Goal: Task Accomplishment & Management: Manage account settings

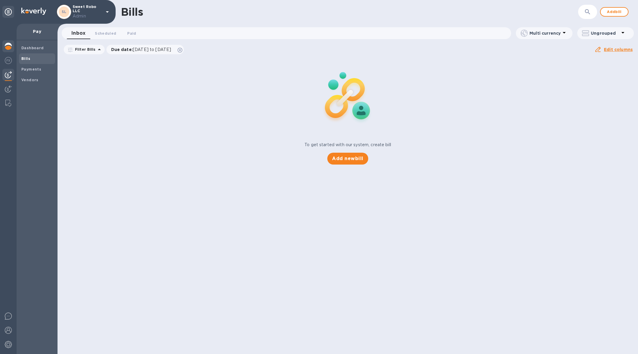
click at [9, 47] on img at bounding box center [8, 46] width 7 height 7
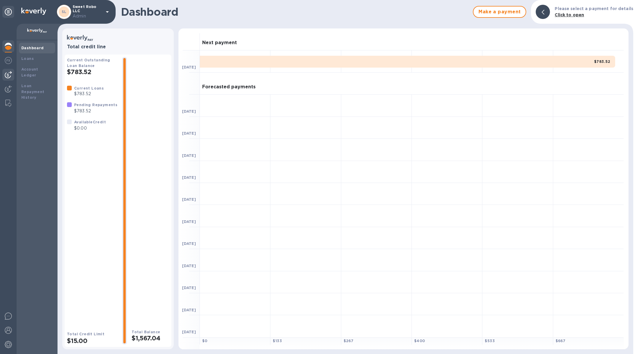
click at [9, 77] on img at bounding box center [8, 74] width 7 height 7
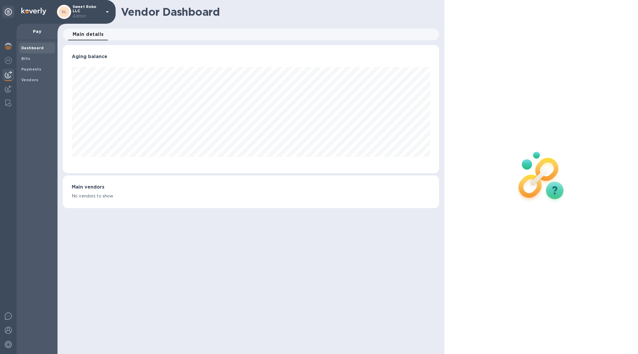
scroll to position [128, 376]
click at [7, 92] on img at bounding box center [8, 88] width 7 height 7
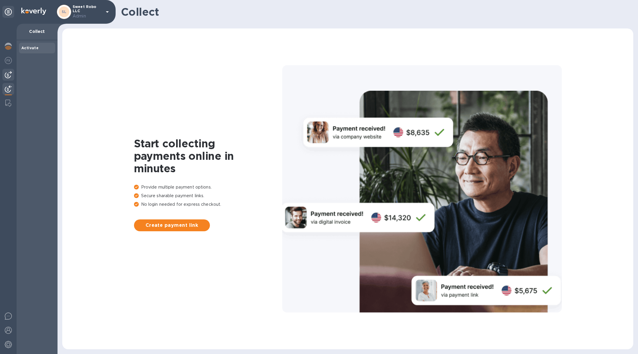
click at [9, 79] on div at bounding box center [8, 75] width 12 height 12
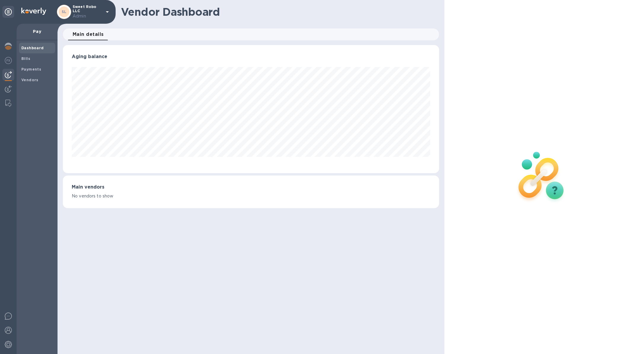
scroll to position [128, 376]
click at [24, 58] on b "Bills" at bounding box center [25, 58] width 9 height 4
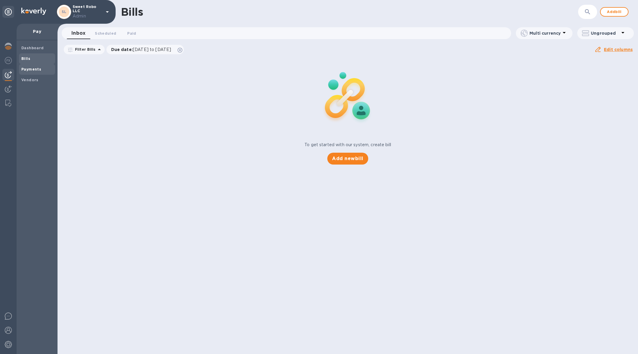
click at [41, 66] on div "Payments" at bounding box center [37, 69] width 36 height 11
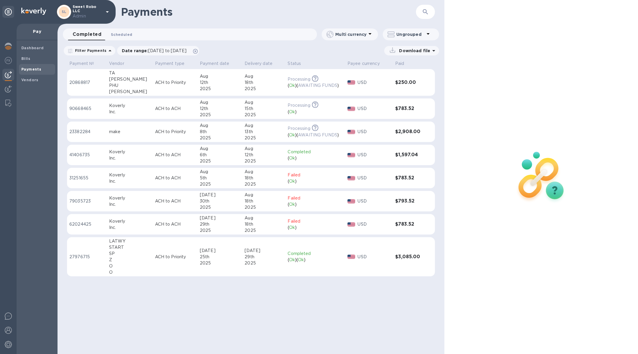
click at [128, 31] on span "Scheduled 0" at bounding box center [121, 34] width 21 height 6
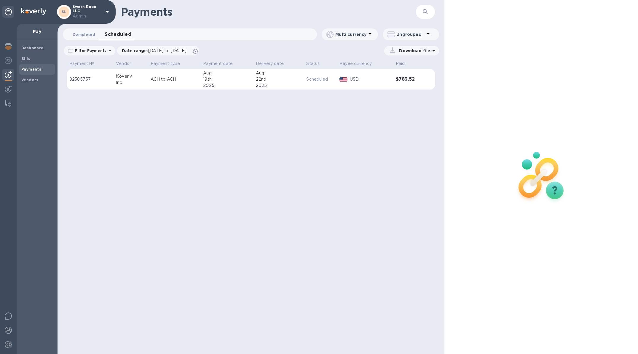
click at [84, 34] on span "Completed 0" at bounding box center [84, 34] width 23 height 6
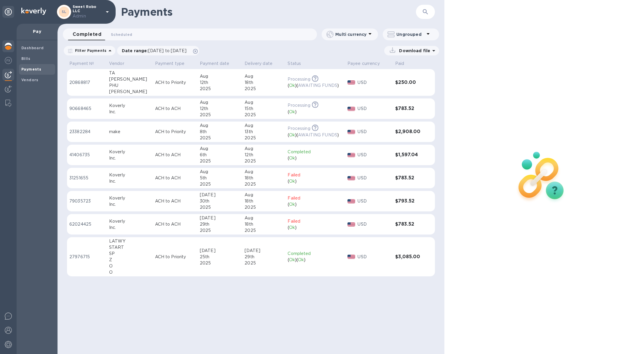
click at [14, 48] on div at bounding box center [8, 46] width 12 height 13
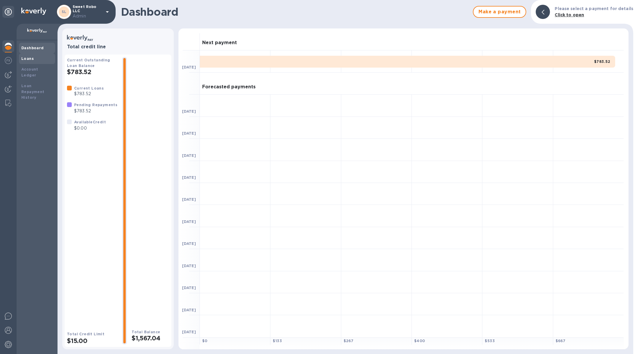
click at [40, 56] on div "Loans" at bounding box center [36, 59] width 31 height 6
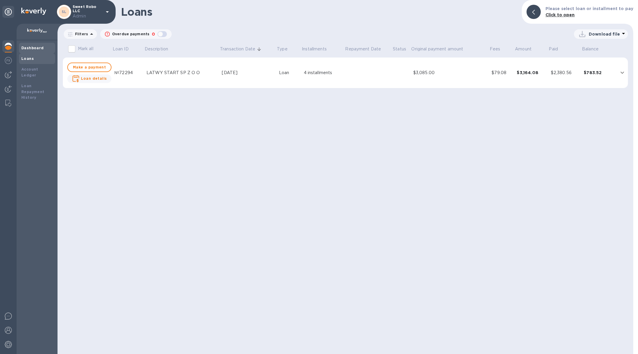
click at [36, 50] on div "Dashboard" at bounding box center [36, 48] width 31 height 6
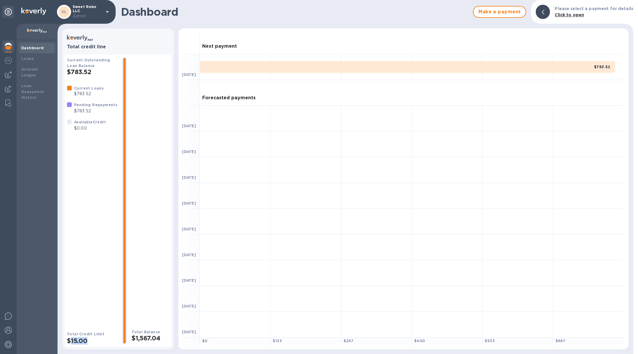
drag, startPoint x: 98, startPoint y: 339, endPoint x: 71, endPoint y: 339, distance: 26.4
click at [71, 339] on h2 "$15.00" at bounding box center [92, 340] width 50 height 7
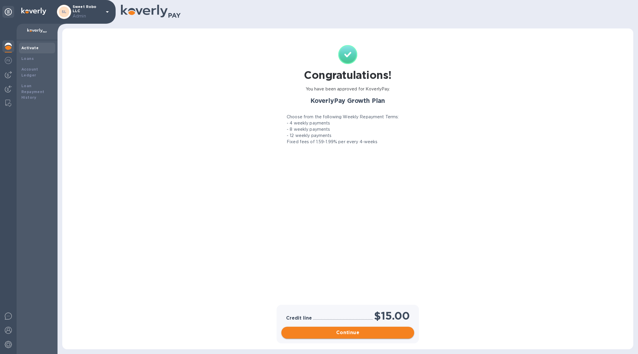
click at [360, 332] on span "Continue" at bounding box center [347, 332] width 123 height 7
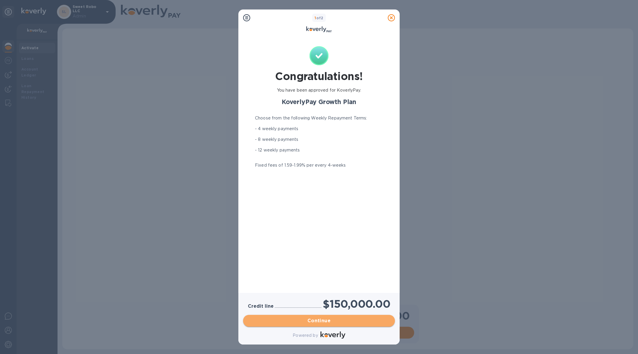
click at [355, 324] on span "Continue" at bounding box center [319, 320] width 142 height 7
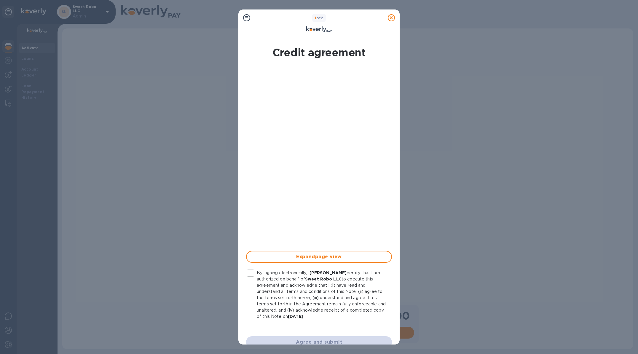
click at [251, 276] on input "By signing electronically, I [PERSON_NAME] certify that I am authorized on beha…" at bounding box center [250, 273] width 12 height 12
click at [311, 337] on button "Agree and submit" at bounding box center [319, 342] width 146 height 12
checkbox input "false"
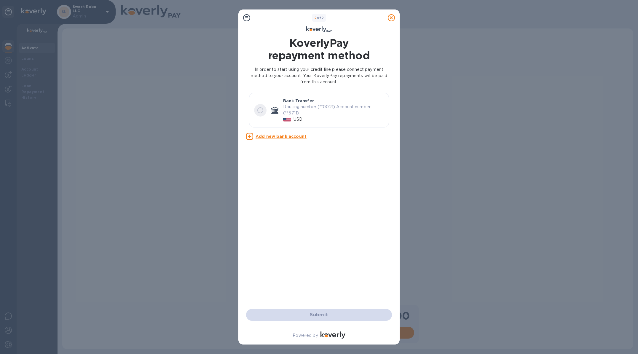
click at [261, 112] on input "radio" at bounding box center [260, 110] width 12 height 12
radio input "true"
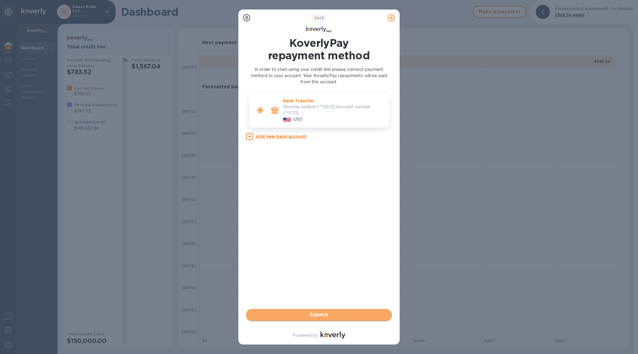
click at [307, 309] on button "Submit" at bounding box center [319, 315] width 146 height 12
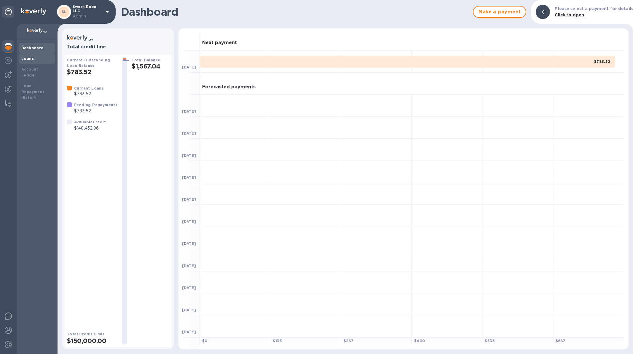
click at [37, 59] on div "Loans" at bounding box center [36, 59] width 31 height 6
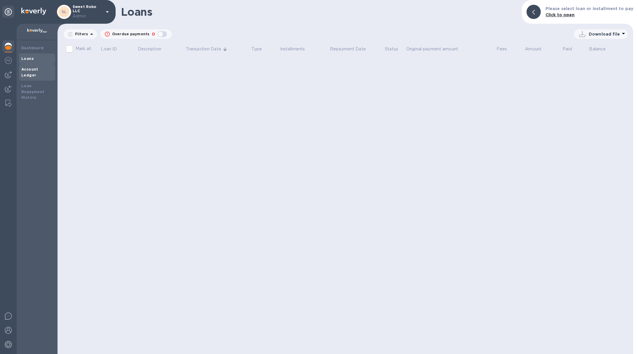
click at [39, 71] on div "Account Ledger" at bounding box center [36, 72] width 31 height 12
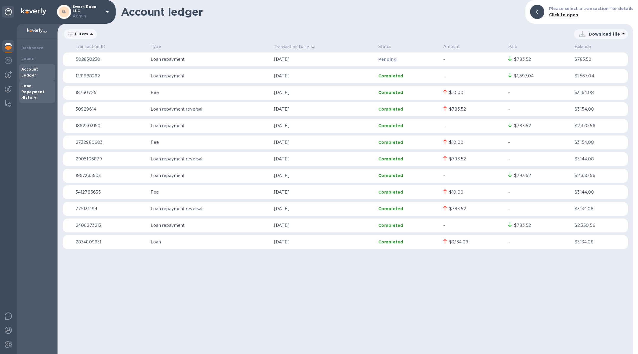
click at [41, 90] on div "Loan Repayment History" at bounding box center [36, 92] width 31 height 18
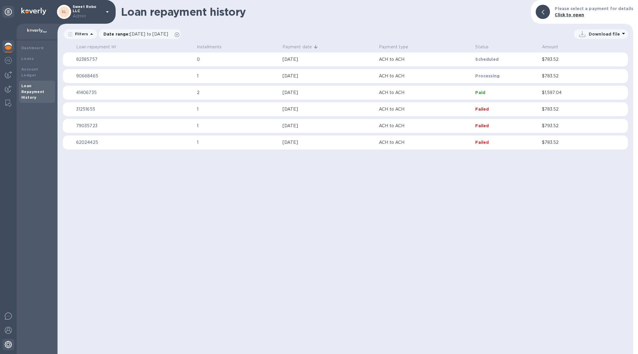
click at [5, 349] on div at bounding box center [8, 345] width 12 height 13
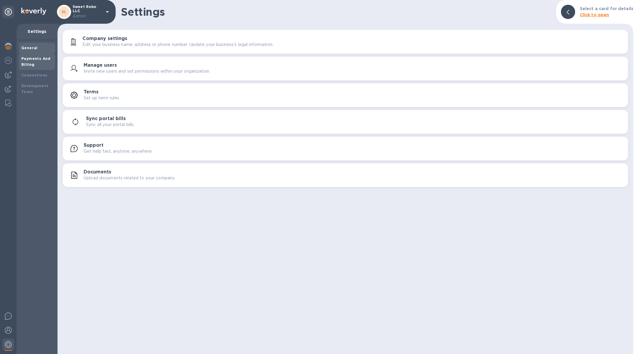
click at [33, 64] on b "Payments And Billing" at bounding box center [35, 61] width 29 height 10
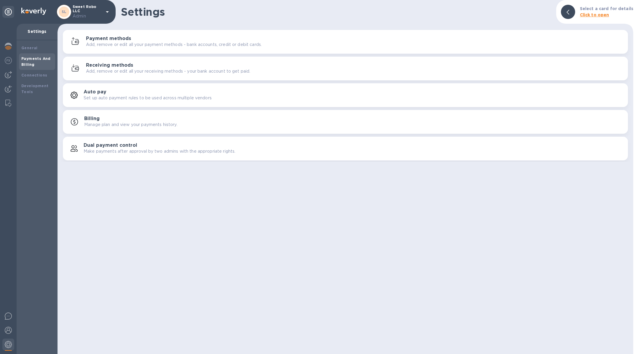
click at [137, 147] on div "Dual payment control Make payments after approval by two admins with the approp…" at bounding box center [354, 149] width 540 height 12
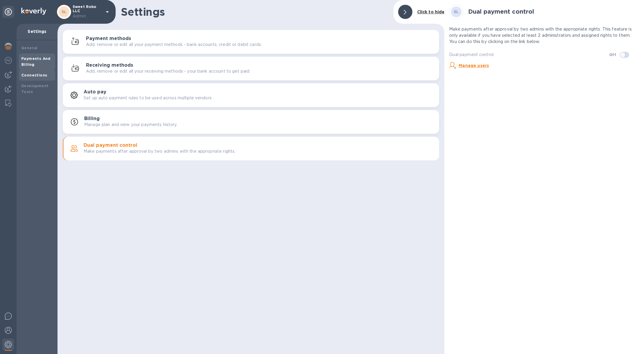
click at [27, 76] on b "Connections" at bounding box center [34, 75] width 26 height 4
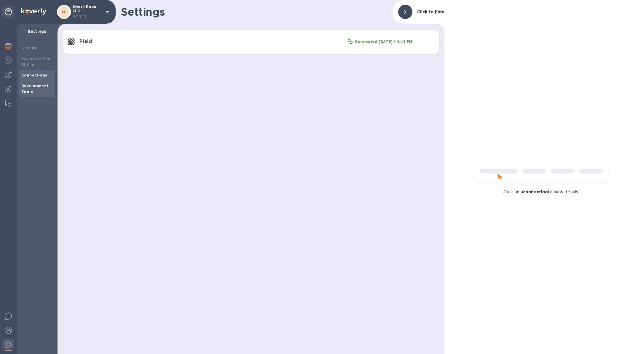
click at [33, 88] on div "Development Tools" at bounding box center [36, 89] width 31 height 12
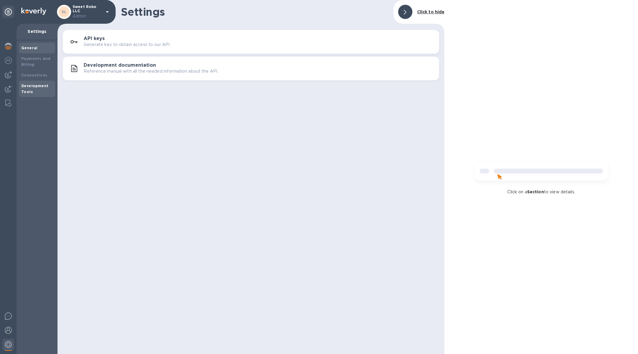
click at [30, 52] on div "General" at bounding box center [37, 48] width 36 height 11
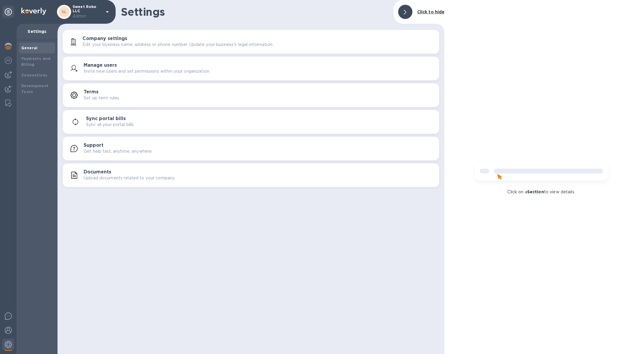
click at [110, 36] on h3 "Company settings" at bounding box center [104, 39] width 45 height 6
